Goal: Task Accomplishment & Management: Manage account settings

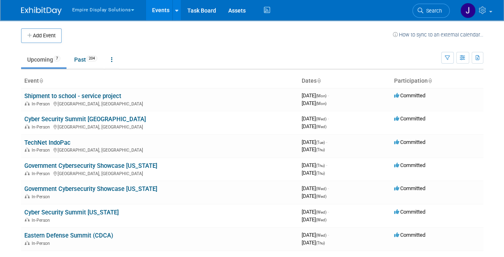
click at [105, 13] on button "Empire Display Solutions" at bounding box center [107, 8] width 73 height 17
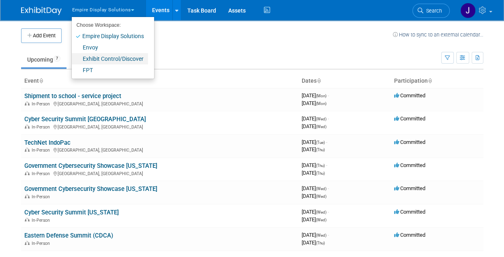
click at [95, 63] on link "Exhibit Control/Discover" at bounding box center [110, 58] width 76 height 11
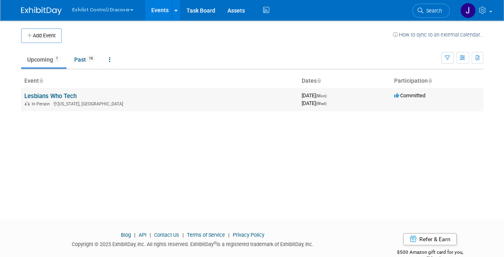
click at [40, 90] on td "Lesbians Who Tech In-Person New York, NY" at bounding box center [159, 99] width 277 height 23
click at [40, 95] on link "Lesbians Who Tech" at bounding box center [50, 95] width 52 height 7
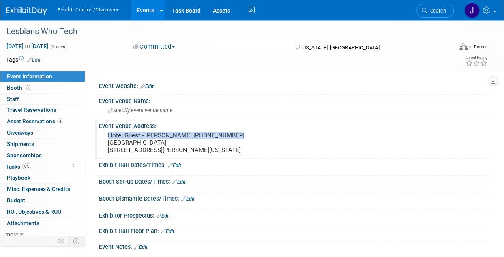
drag, startPoint x: 104, startPoint y: 134, endPoint x: 229, endPoint y: 136, distance: 124.9
click at [229, 136] on div "Hotel Guest - [PERSON_NAME] [PHONE_NUMBER] [GEOGRAPHIC_DATA] [STREET_ADDRESS][P…" at bounding box center [180, 143] width 162 height 27
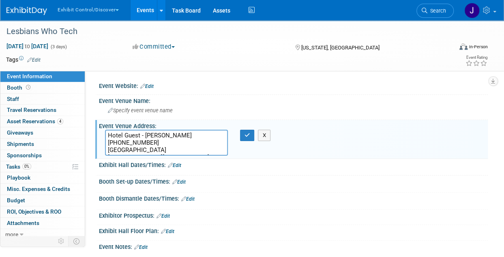
drag, startPoint x: 223, startPoint y: 135, endPoint x: 105, endPoint y: 137, distance: 118.0
click at [101, 136] on div "Hotel Guest - Tiffany Leung (630) 570-1247 Moxy NYC Downtown 26 Ann St, New Yor…" at bounding box center [166, 143] width 135 height 26
drag, startPoint x: 110, startPoint y: 142, endPoint x: 175, endPoint y: 144, distance: 65.7
click at [175, 144] on textarea "Hotel Guest - Tiffany Leung (630) 570-1247 Moxy NYC Downtown 26 Ann St, New Yor…" at bounding box center [166, 143] width 123 height 26
drag, startPoint x: 107, startPoint y: 150, endPoint x: 134, endPoint y: 153, distance: 26.9
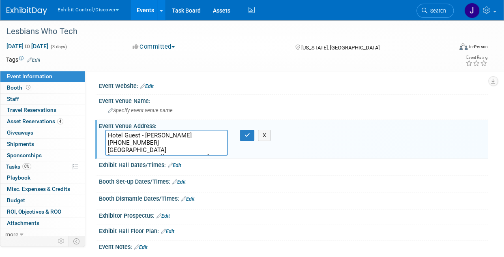
click at [134, 153] on textarea "Hotel Guest - Tiffany Leung (630) 570-1247 Moxy NYC Downtown 26 Ann St, New Yor…" at bounding box center [166, 143] width 123 height 26
click at [189, 152] on textarea "Hotel Guest - Tiffany Leung (630) 570-1247 Moxy NYC Downtown 26 Ann St, New Yor…" at bounding box center [166, 143] width 123 height 26
click at [226, 34] on div "Lesbians Who Tech" at bounding box center [225, 31] width 443 height 15
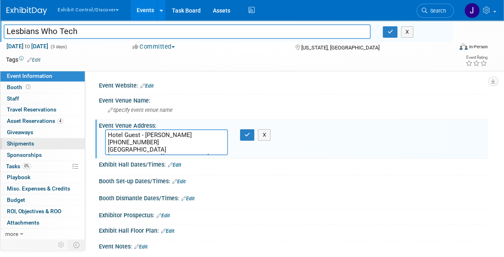
click at [32, 144] on span "Shipments 0" at bounding box center [20, 143] width 27 height 6
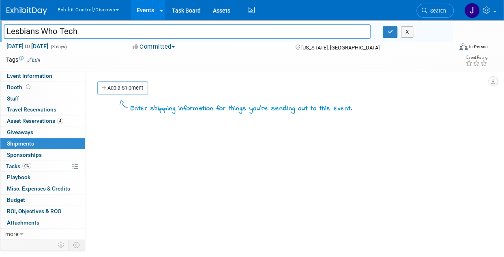
click at [133, 96] on div "Add a Shipment" at bounding box center [291, 89] width 393 height 15
click at [132, 89] on link "Add a Shipment" at bounding box center [122, 88] width 51 height 13
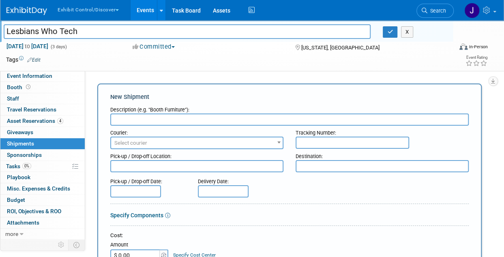
click at [140, 119] on input "text" at bounding box center [289, 120] width 359 height 12
type input "Box"
paste input "8849 3889 2430"
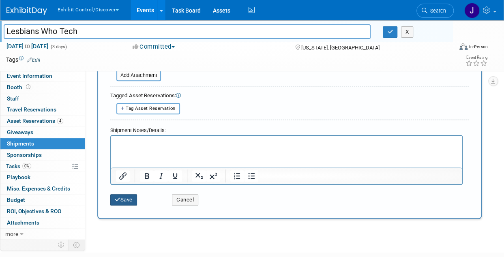
type input "8849 3889 2430"
click at [127, 202] on button "Save" at bounding box center [123, 199] width 27 height 11
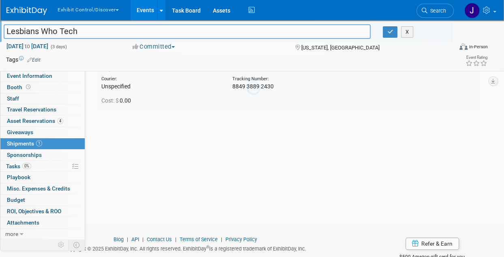
scroll to position [18, 0]
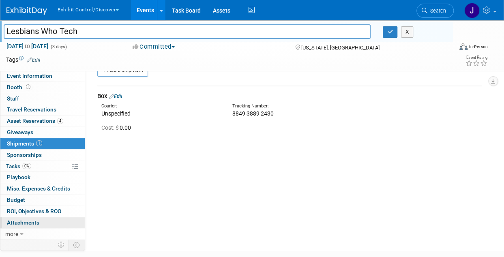
click at [33, 219] on span "Attachments 0" at bounding box center [23, 222] width 32 height 6
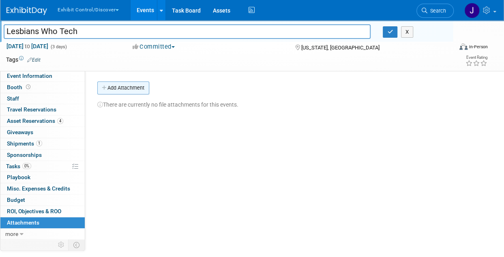
click at [117, 90] on button "Add Attachment" at bounding box center [123, 88] width 52 height 13
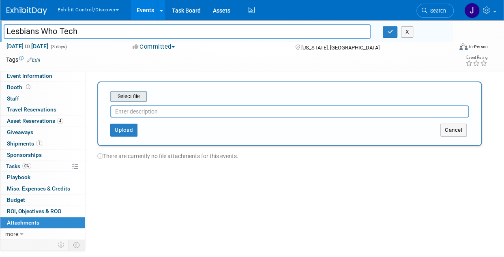
click at [131, 95] on input "file" at bounding box center [97, 97] width 97 height 10
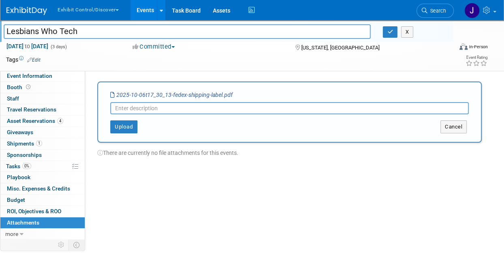
click at [135, 110] on input "text" at bounding box center [289, 108] width 359 height 12
type input "Shipping label"
click at [126, 127] on button "Upload" at bounding box center [123, 126] width 27 height 13
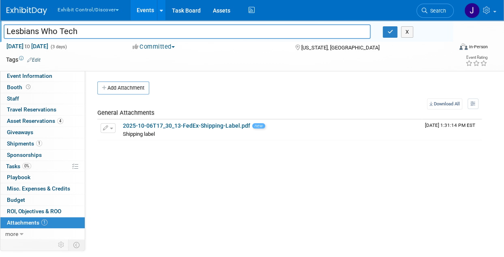
click at [80, 13] on button "Exhibit Control/Discover" at bounding box center [93, 8] width 72 height 17
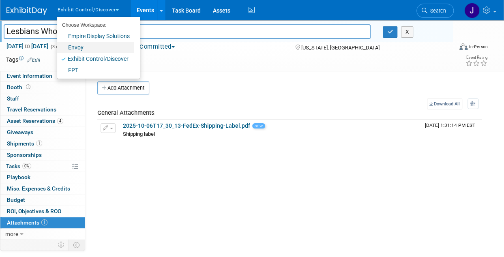
click at [87, 47] on link "Envoy" at bounding box center [95, 47] width 77 height 11
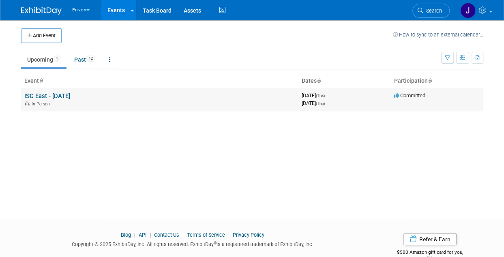
click at [68, 98] on link "ISC East - Nov 2025" at bounding box center [47, 95] width 46 height 7
